Goal: Obtain resource: Download file/media

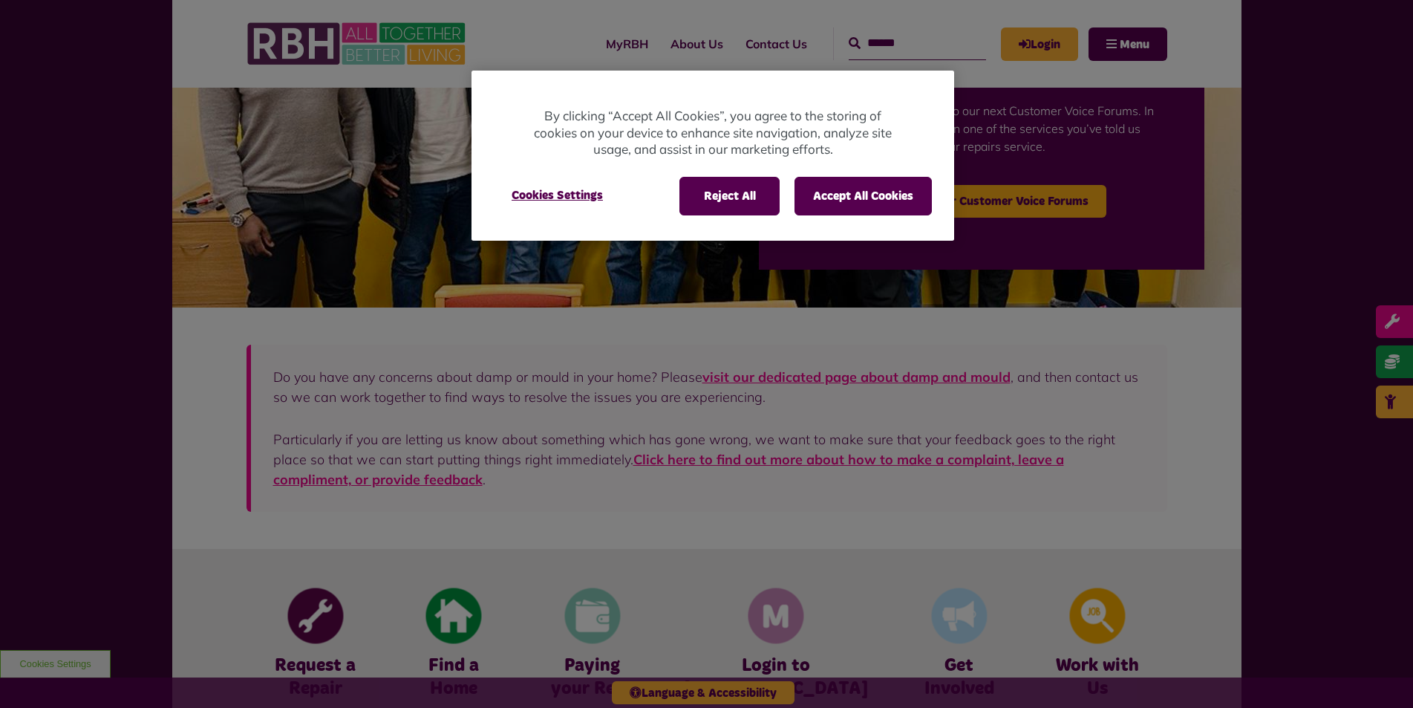
scroll to position [223, 0]
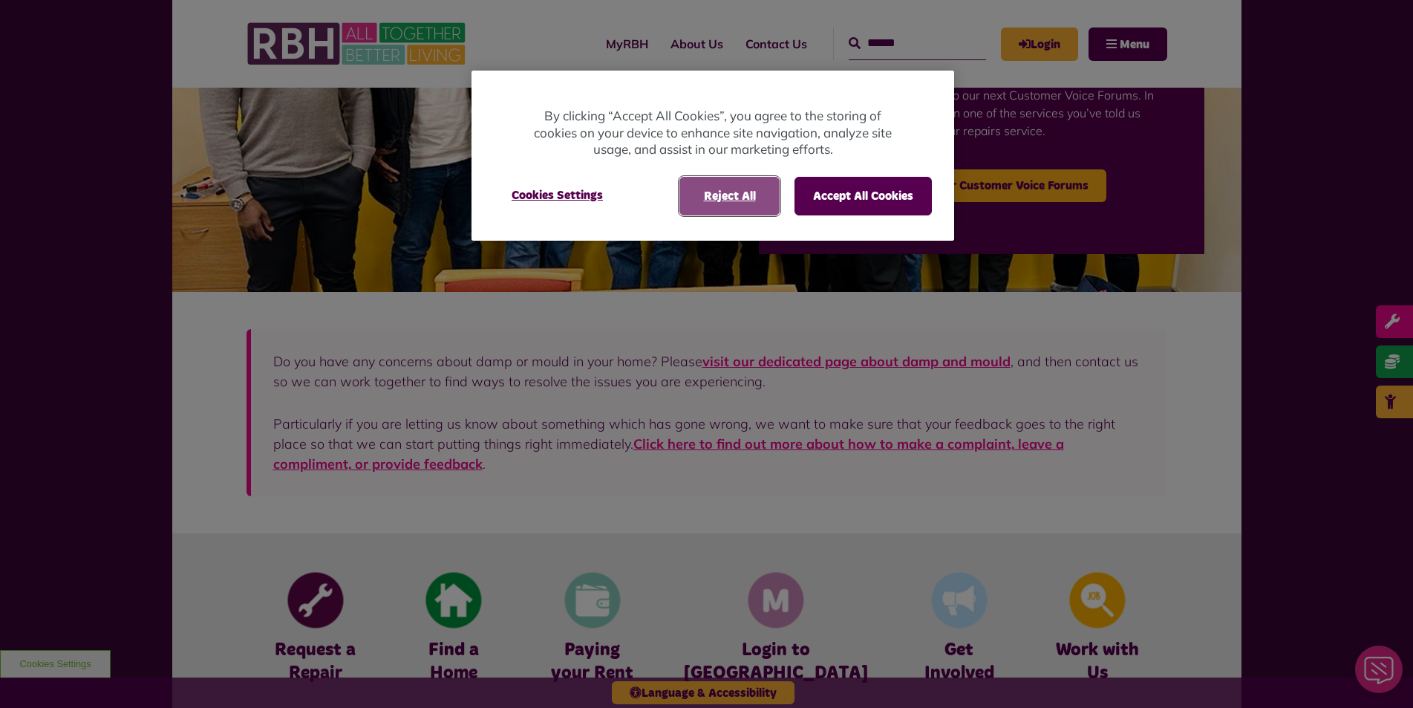
click at [737, 196] on button "Reject All" at bounding box center [730, 196] width 100 height 39
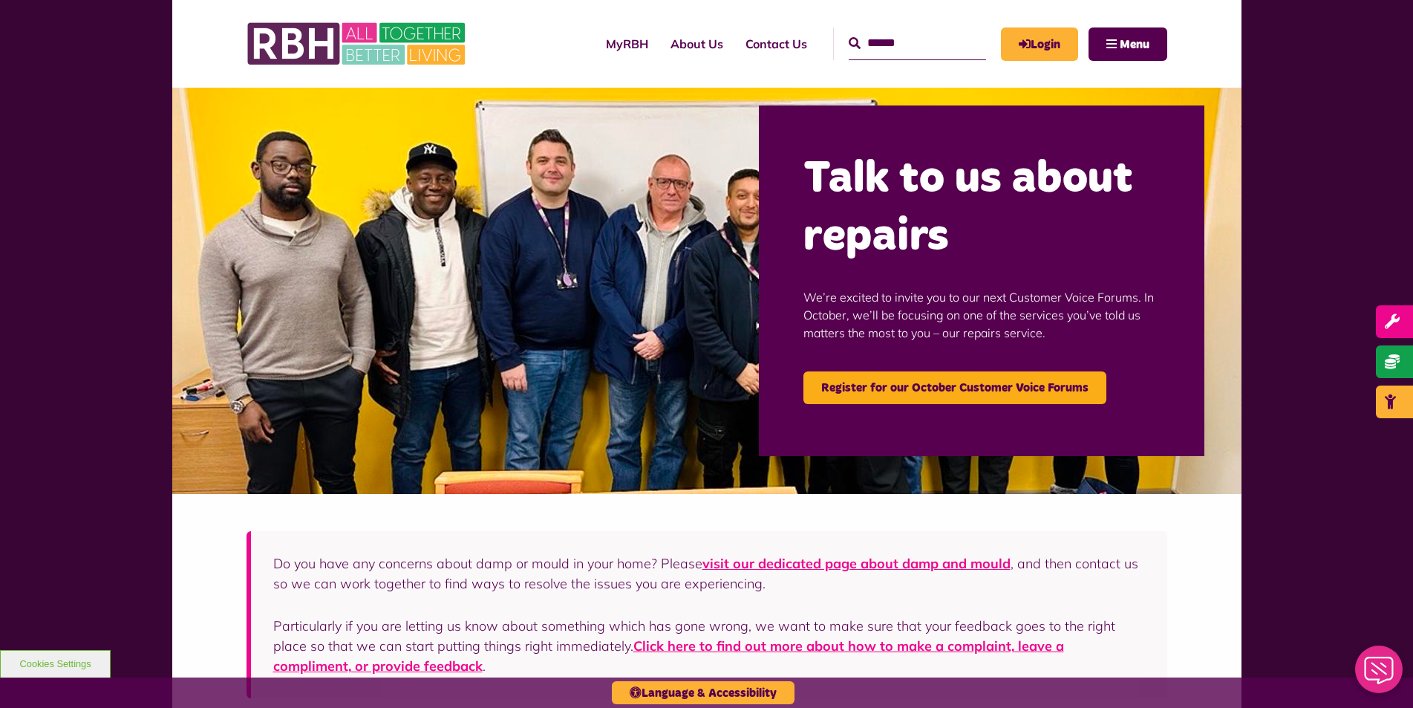
scroll to position [0, 0]
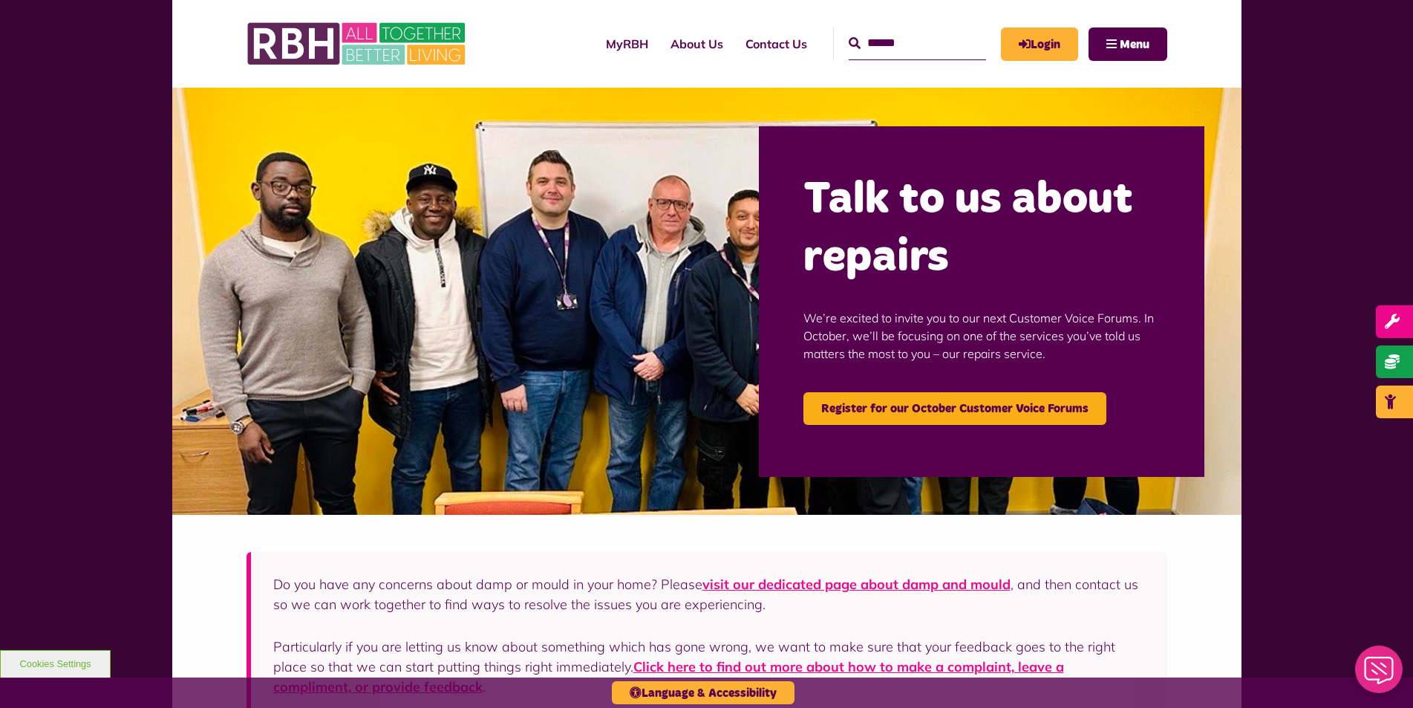
click at [917, 48] on input "Search" at bounding box center [917, 43] width 137 height 32
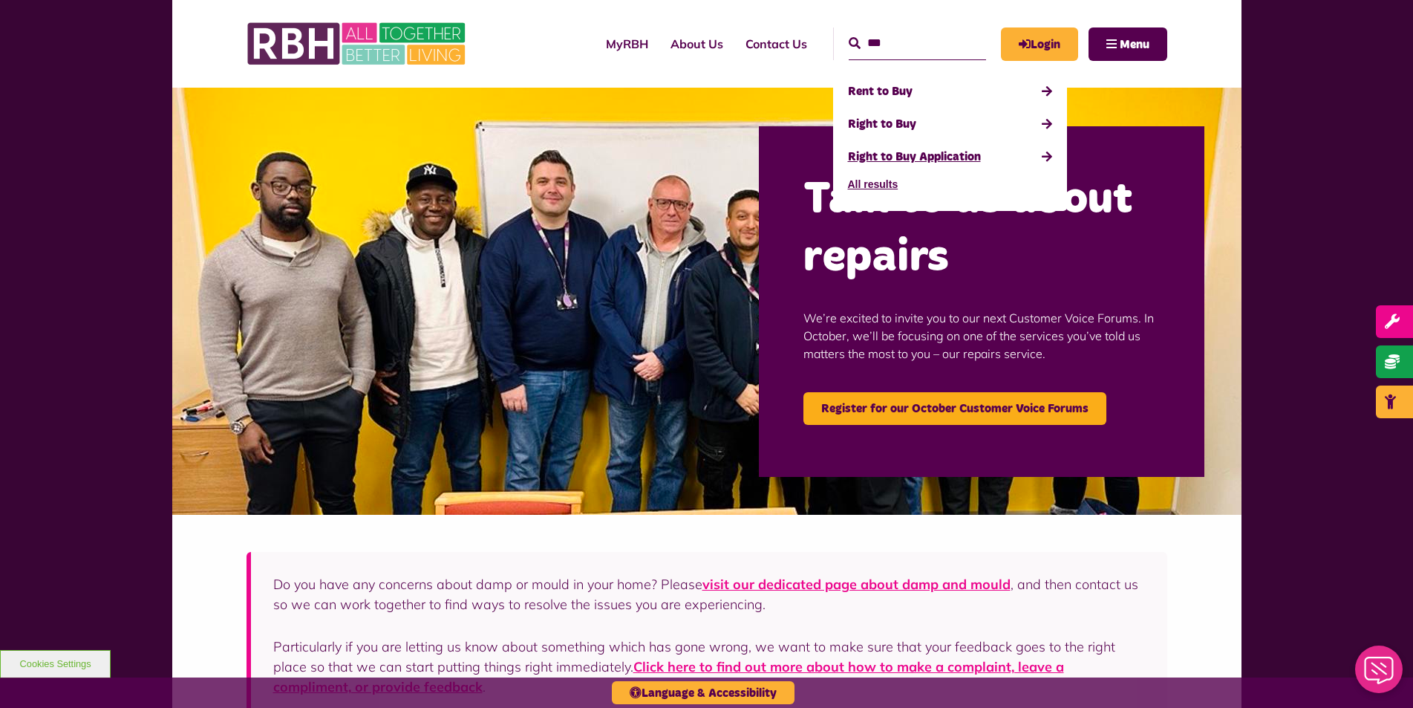
type input "***"
click at [871, 157] on link "Right to Buy Application" at bounding box center [950, 156] width 204 height 33
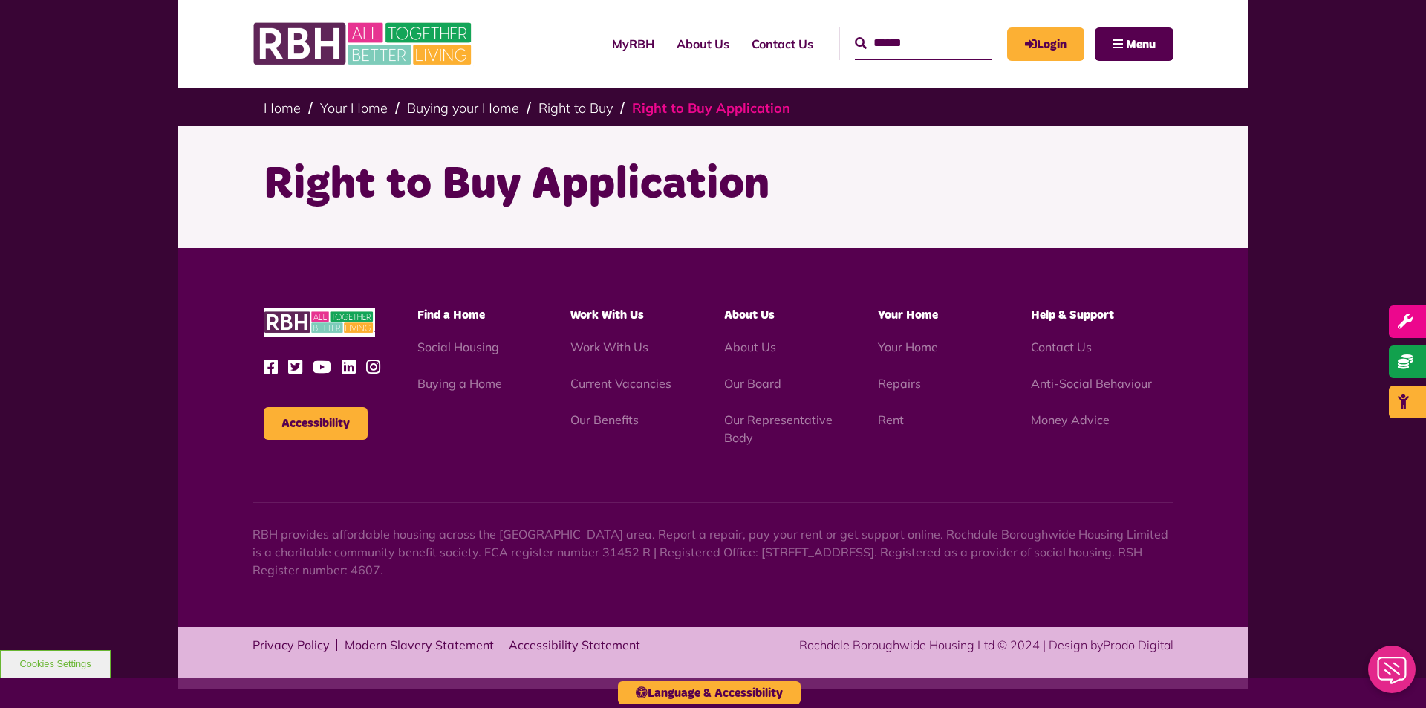
click at [761, 109] on link "Right to Buy Application" at bounding box center [711, 108] width 158 height 17
click at [461, 198] on h1 "Right to Buy Application" at bounding box center [713, 185] width 899 height 58
click at [452, 107] on link "Buying your Home" at bounding box center [463, 108] width 112 height 17
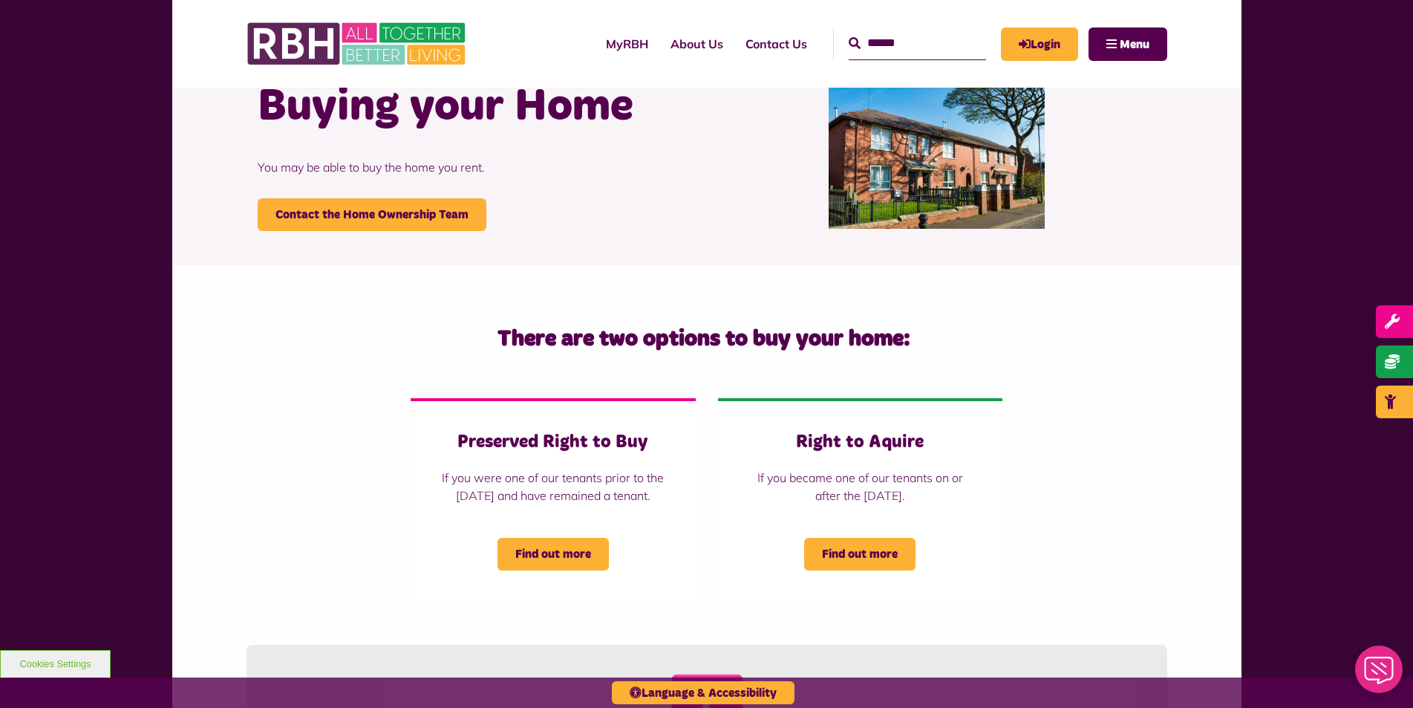
scroll to position [223, 0]
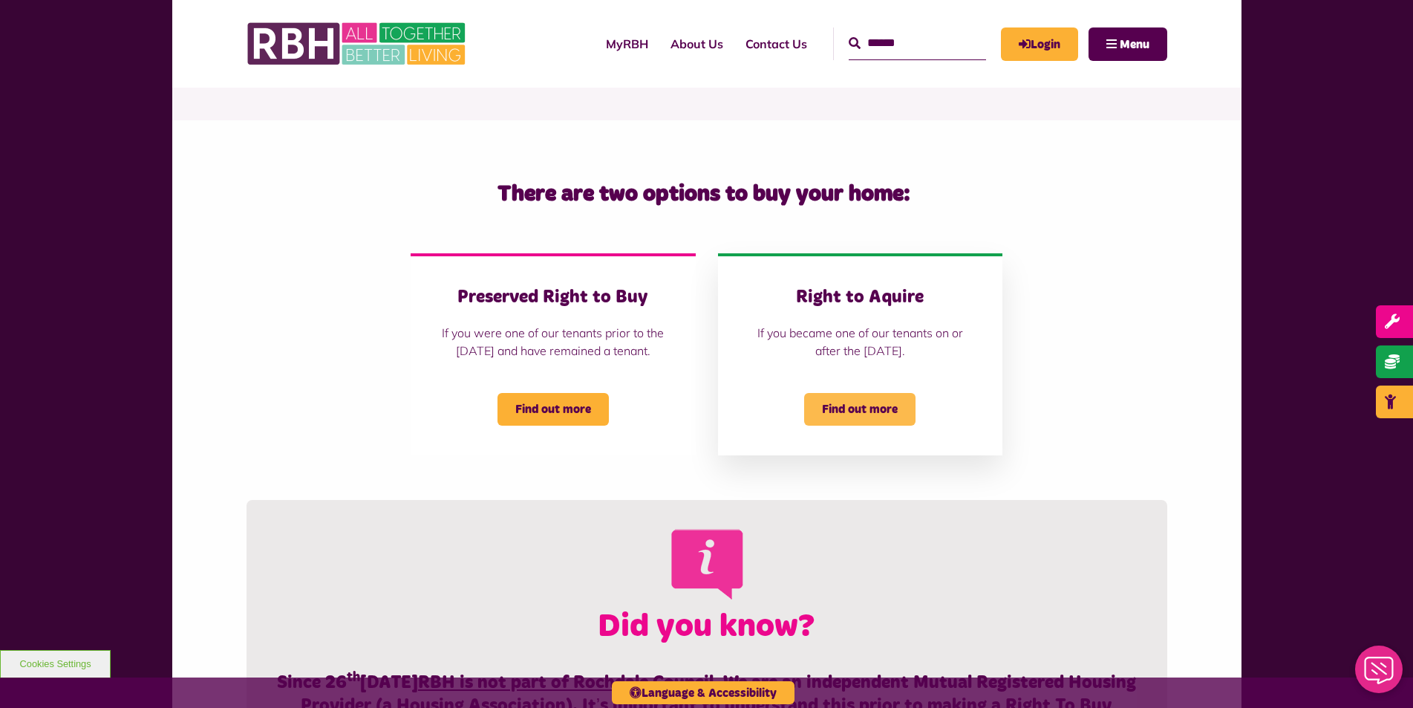
click at [842, 426] on span "Find out more" at bounding box center [859, 409] width 111 height 33
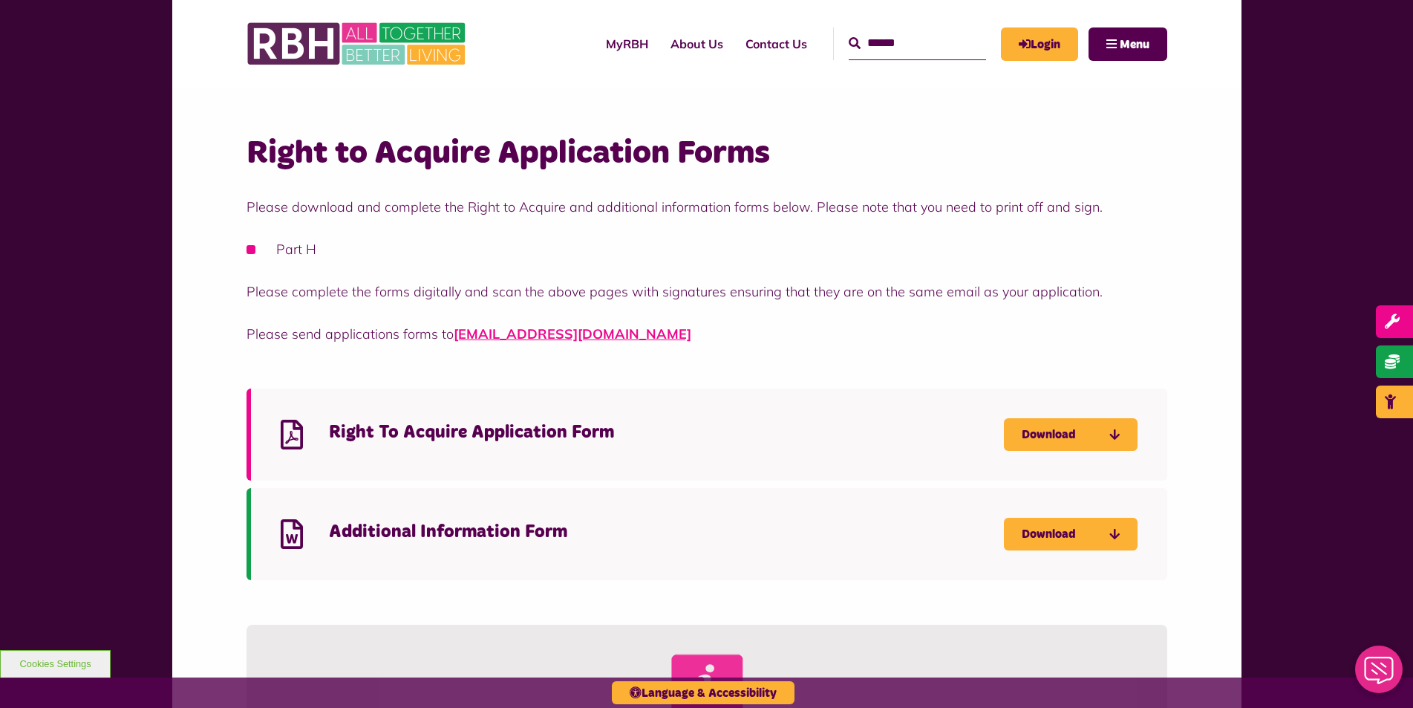
scroll to position [446, 0]
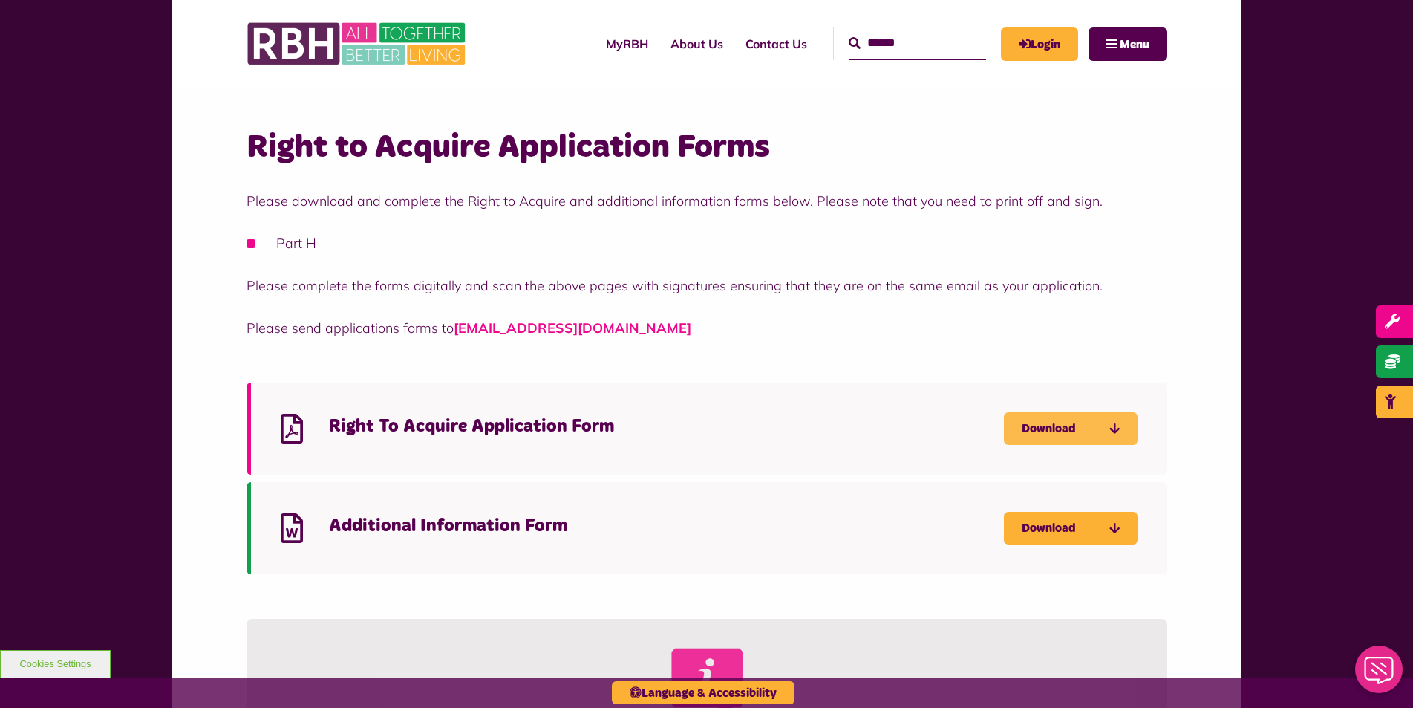
click at [1069, 424] on link "Download" at bounding box center [1071, 428] width 134 height 33
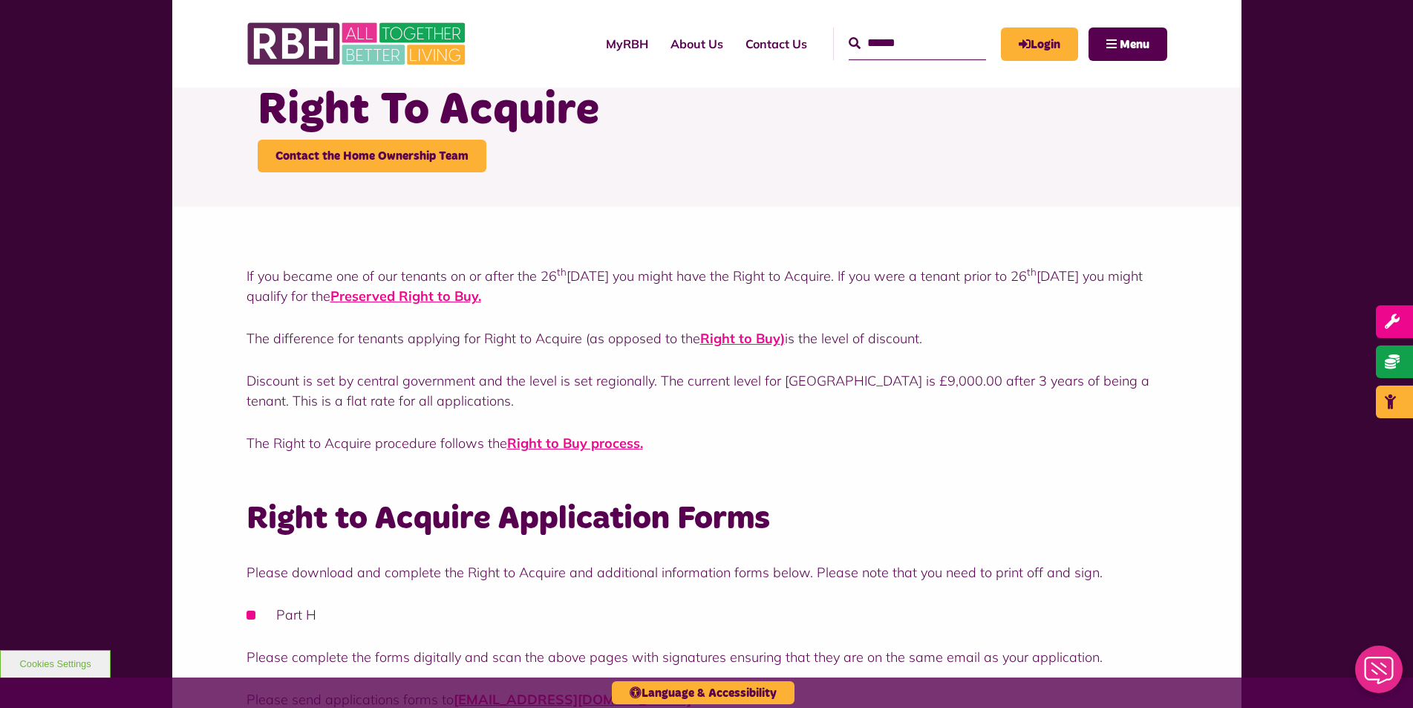
scroll to position [0, 0]
